Goal: Information Seeking & Learning: Stay updated

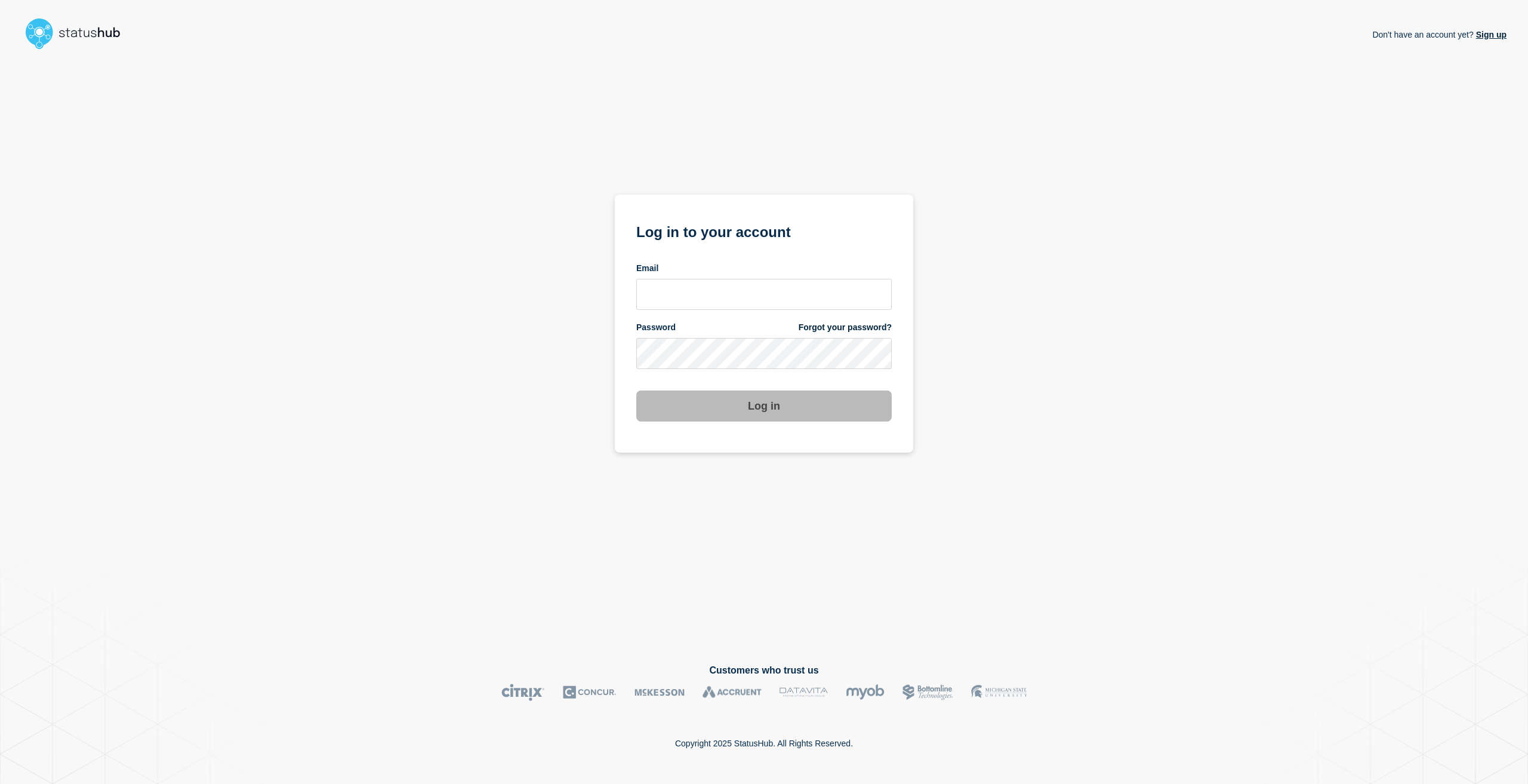
click at [682, 275] on div "Email" at bounding box center [764, 286] width 255 height 47
drag, startPoint x: 683, startPoint y: 282, endPoint x: 686, endPoint y: 288, distance: 6.7
click at [684, 285] on input "email input" at bounding box center [764, 294] width 255 height 31
type input "Caleb.stahr@conexon.us"
click at [636, 390] on button "Log in" at bounding box center [764, 406] width 255 height 31
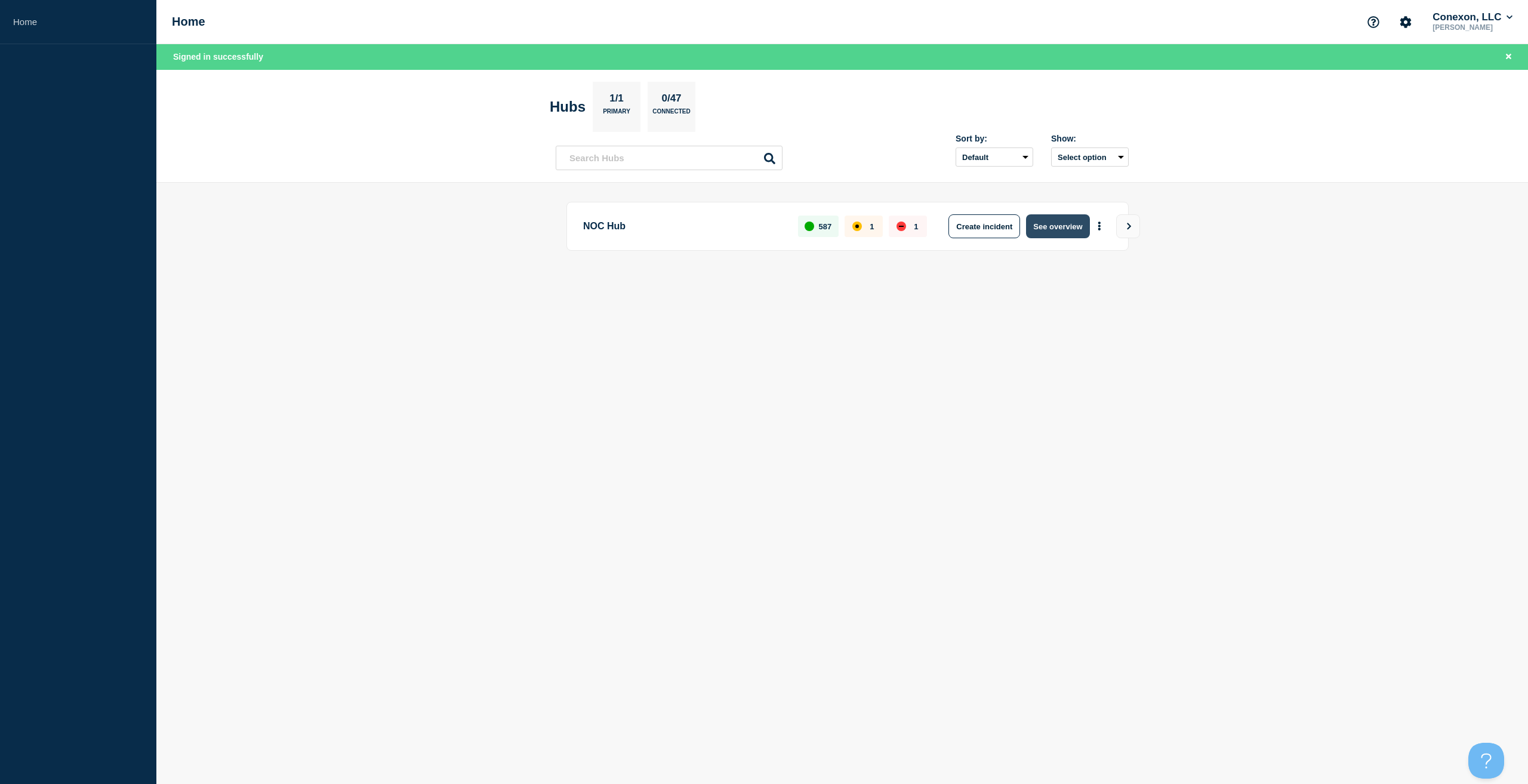
click at [1068, 224] on button "See overview" at bounding box center [1058, 227] width 63 height 24
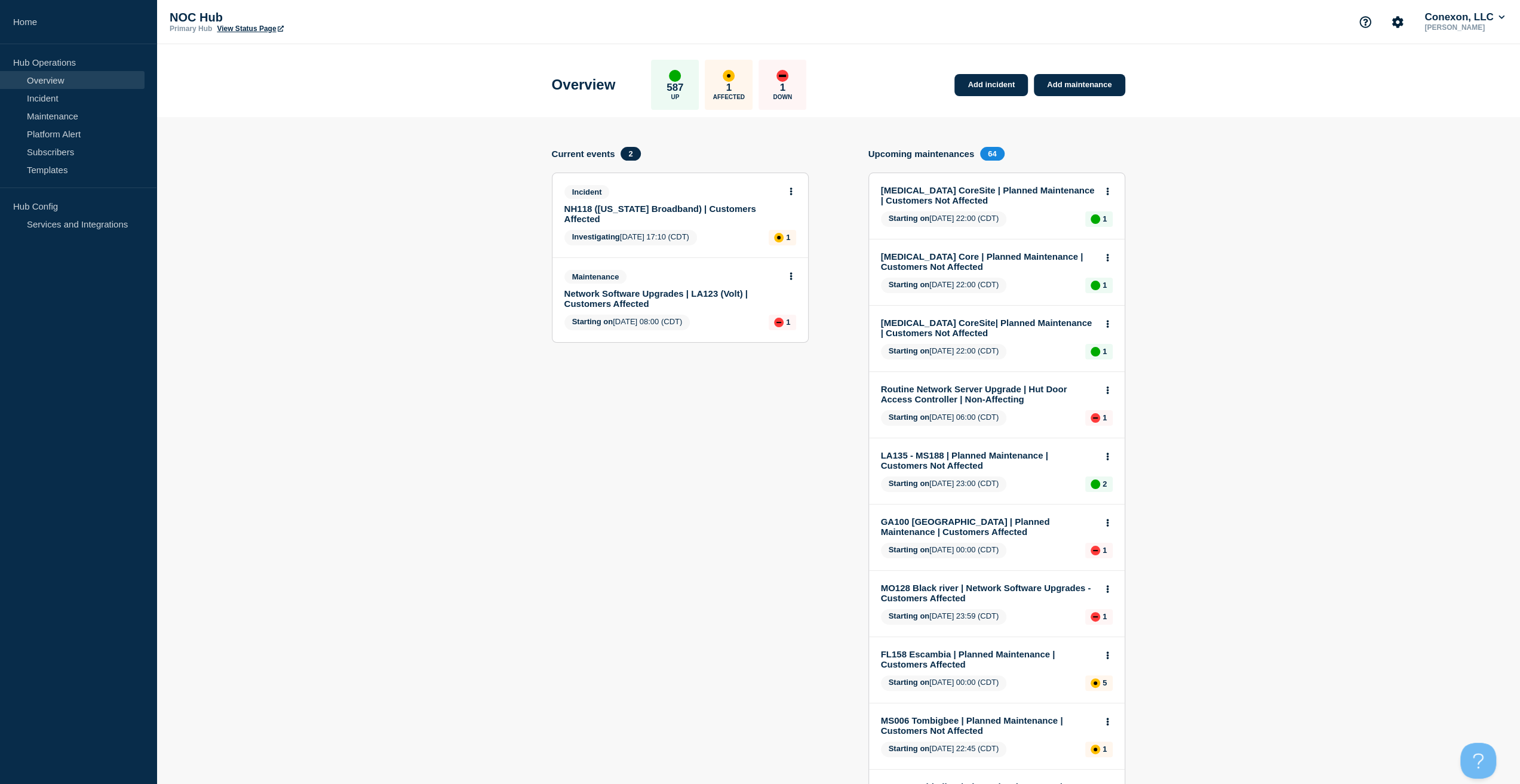
click at [696, 204] on link "NH118 ([US_STATE] Broadband) | Customers Affected" at bounding box center [672, 214] width 215 height 20
click at [682, 310] on div "Maintenance Network Software Upgrades | LA123 (Volt) | Customers Affected Start…" at bounding box center [680, 300] width 255 height 84
click at [688, 298] on link "Network Software Upgrades | LA123 (Volt) | Customers Affected" at bounding box center [672, 298] width 215 height 20
